Goal: Task Accomplishment & Management: Manage account settings

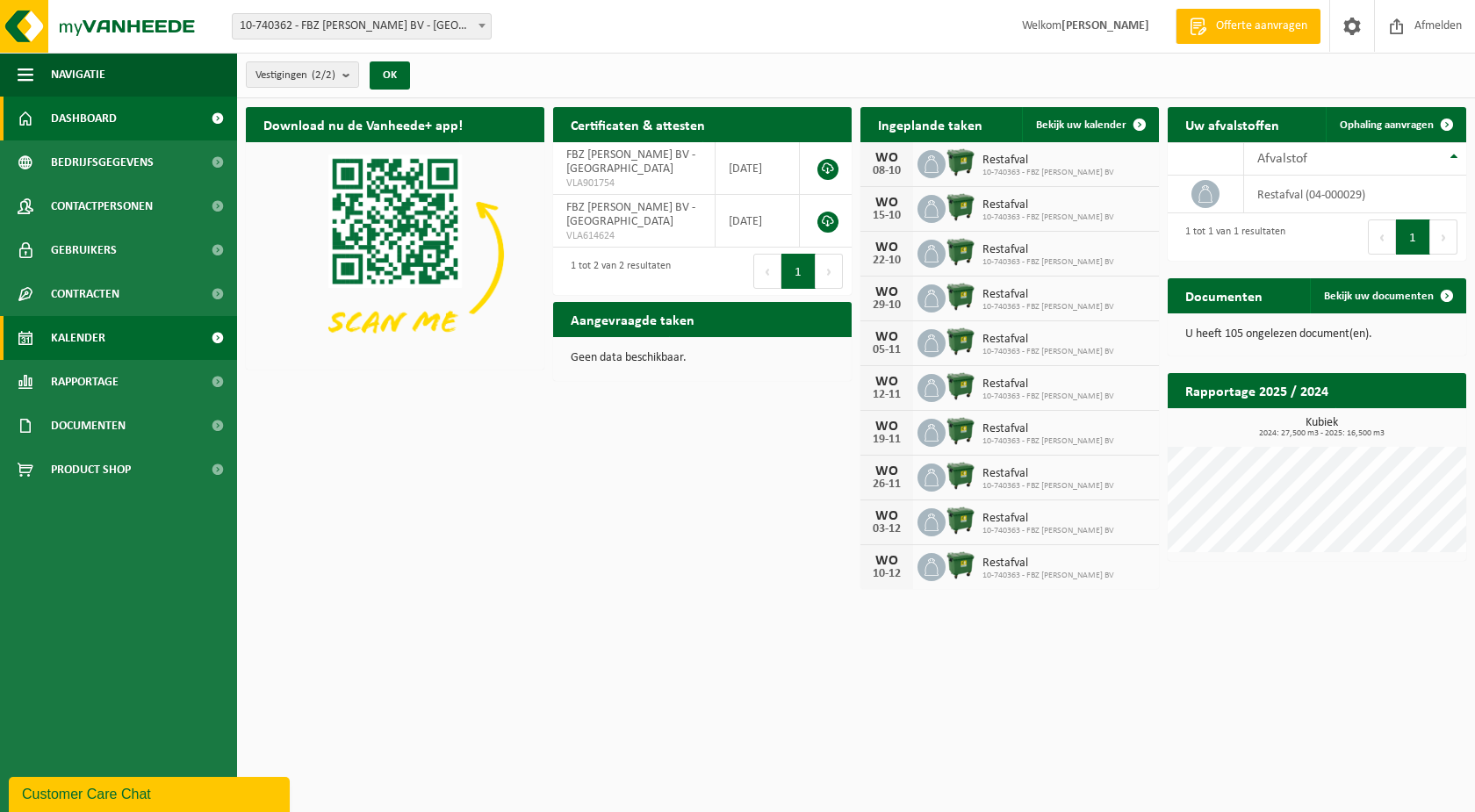
click at [124, 334] on link "Kalender" at bounding box center [119, 337] width 237 height 44
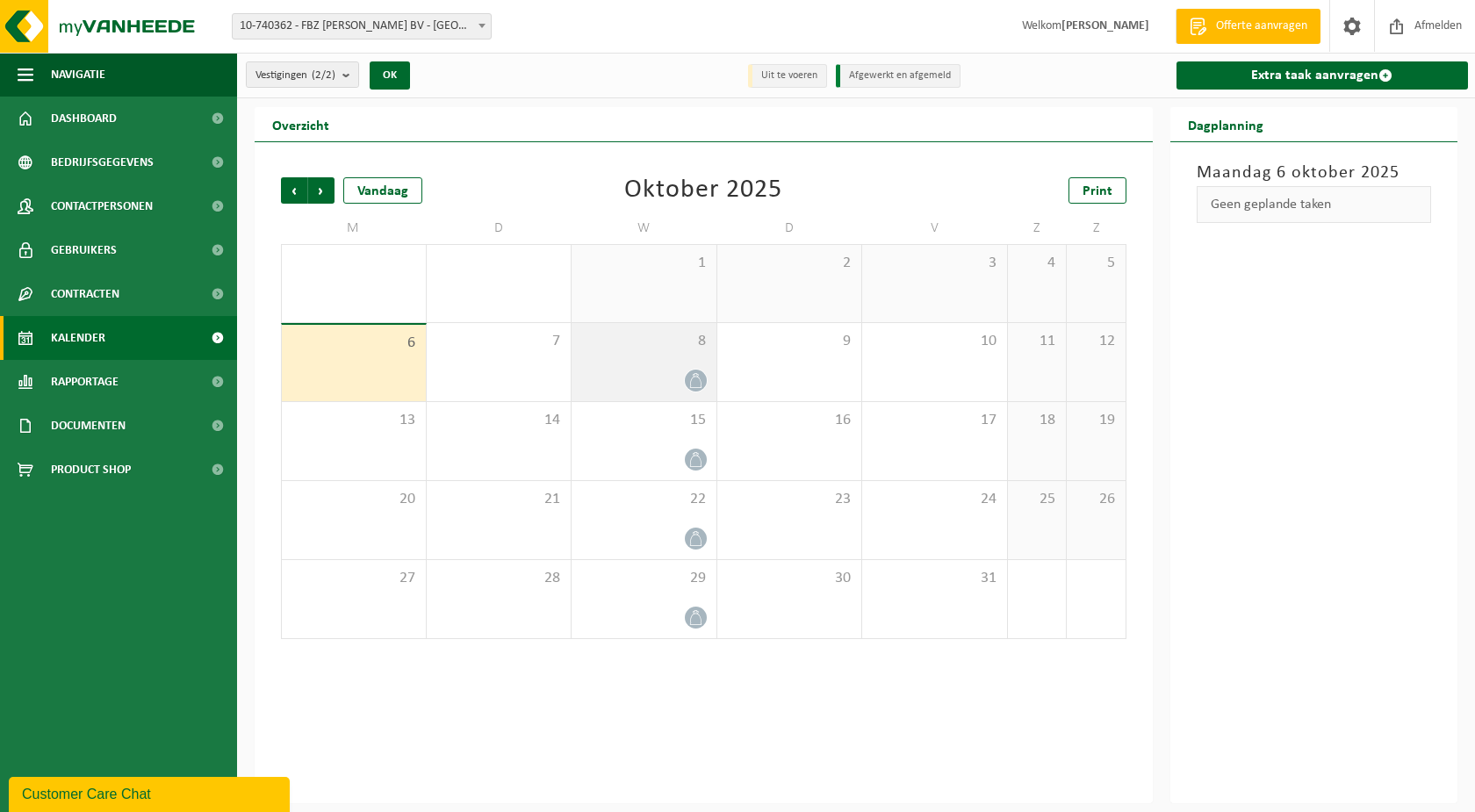
click at [654, 351] on div "8" at bounding box center [643, 362] width 145 height 79
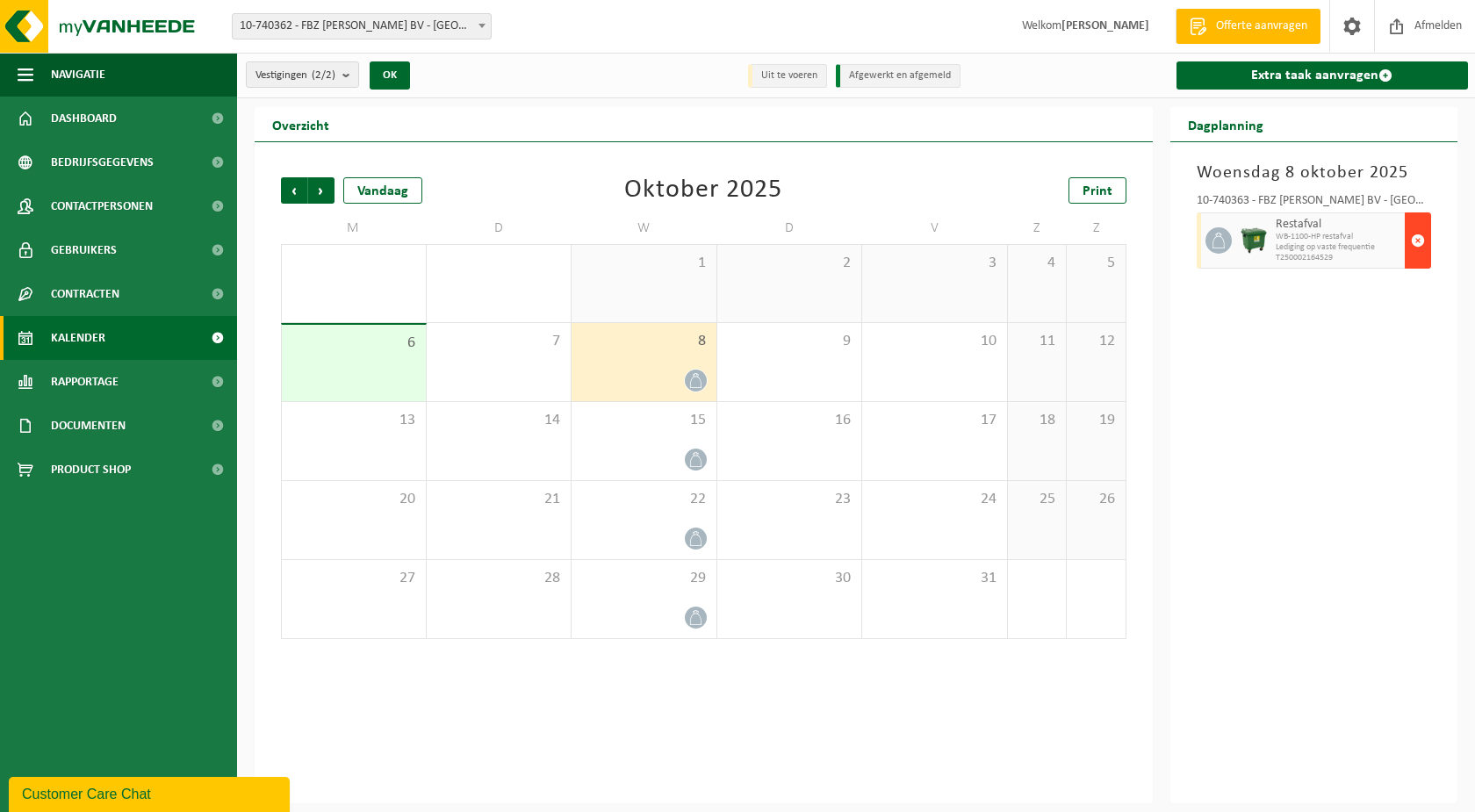
click at [1411, 239] on span "button" at bounding box center [1418, 240] width 14 height 35
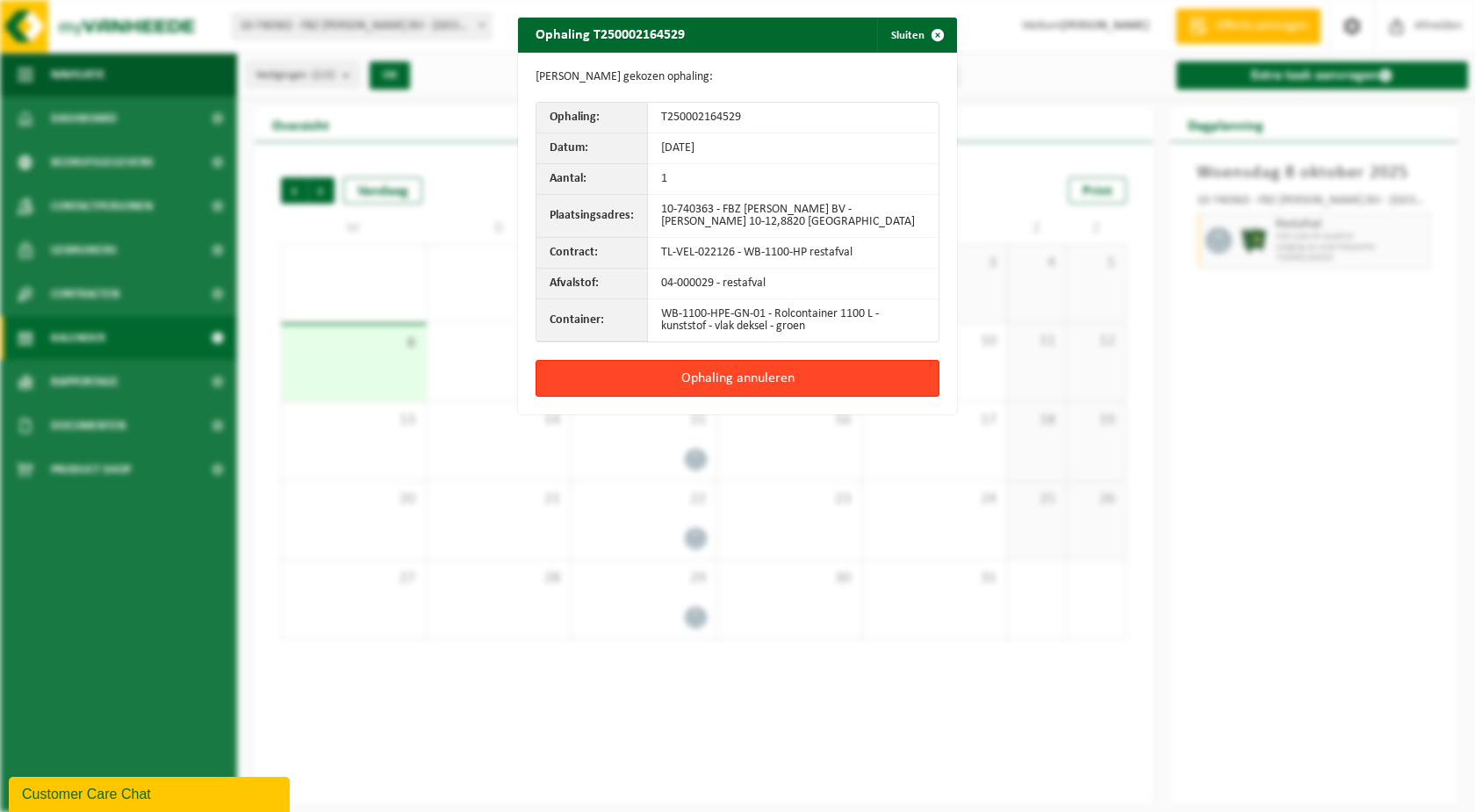
click at [813, 372] on button "Ophaling annuleren" at bounding box center [737, 377] width 404 height 37
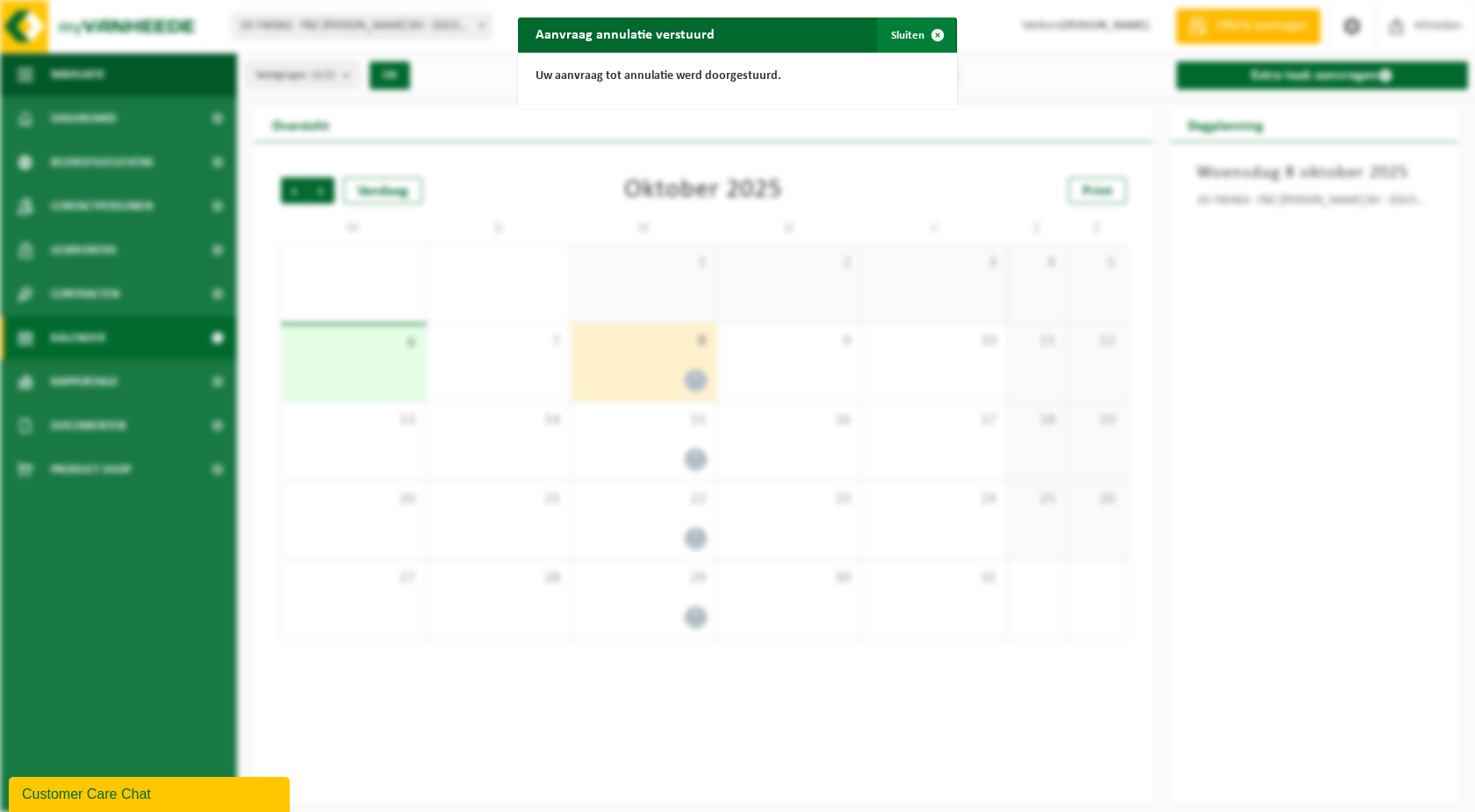
click at [926, 32] on span "button" at bounding box center [937, 35] width 35 height 35
